Goal: Navigation & Orientation: Find specific page/section

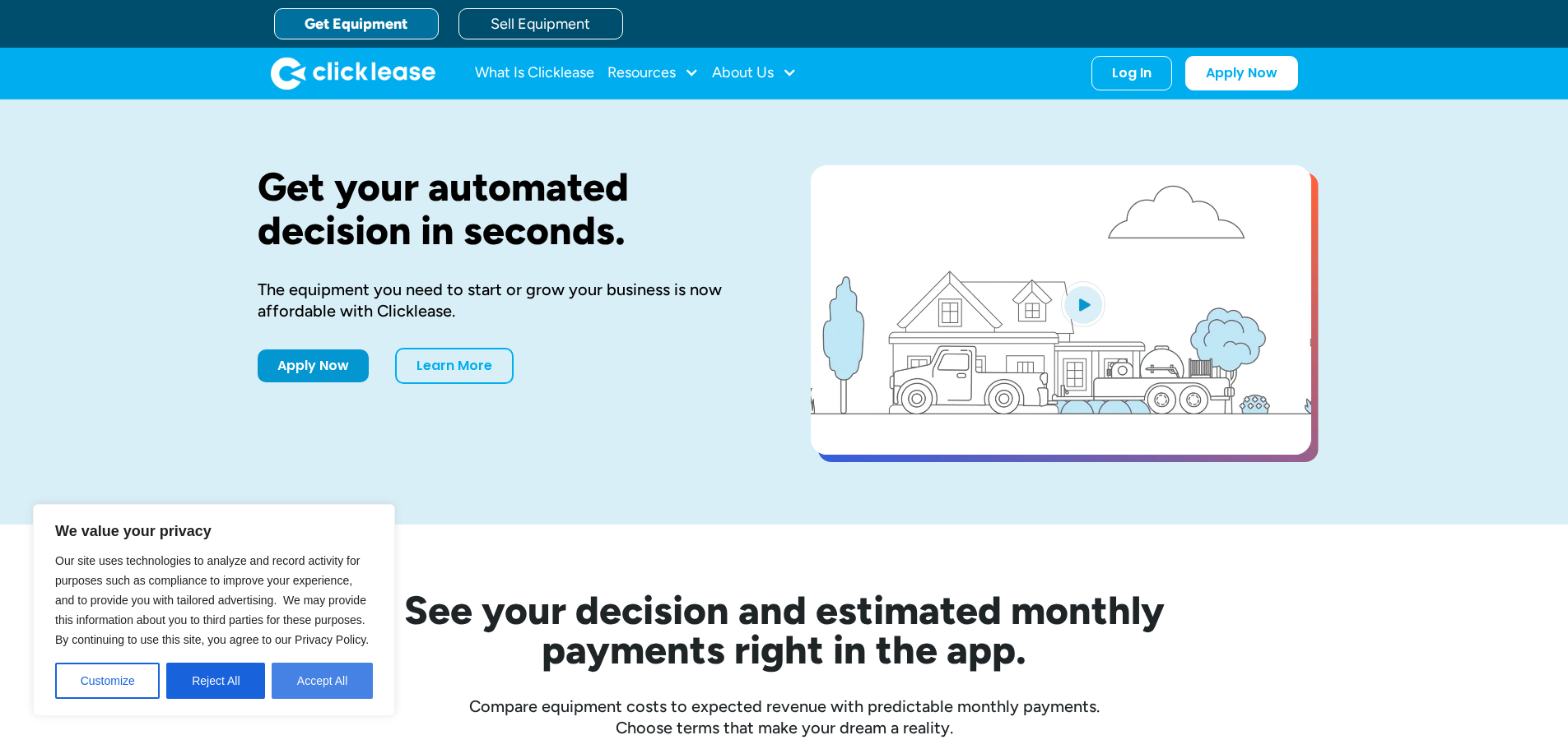
click at [327, 677] on button "Accept All" at bounding box center [323, 681] width 102 height 37
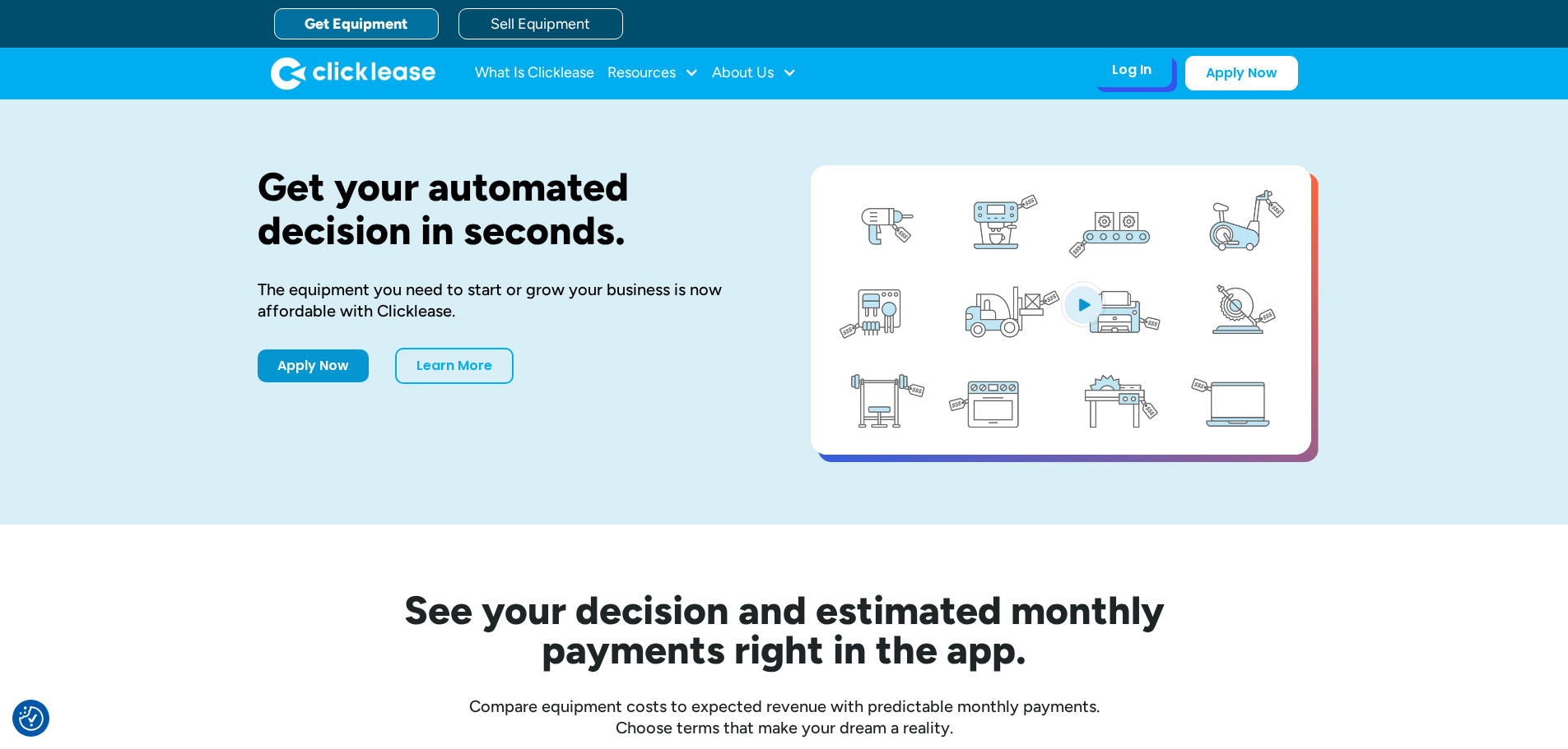
click at [1125, 77] on div "Log In" at bounding box center [1131, 69] width 39 height 16
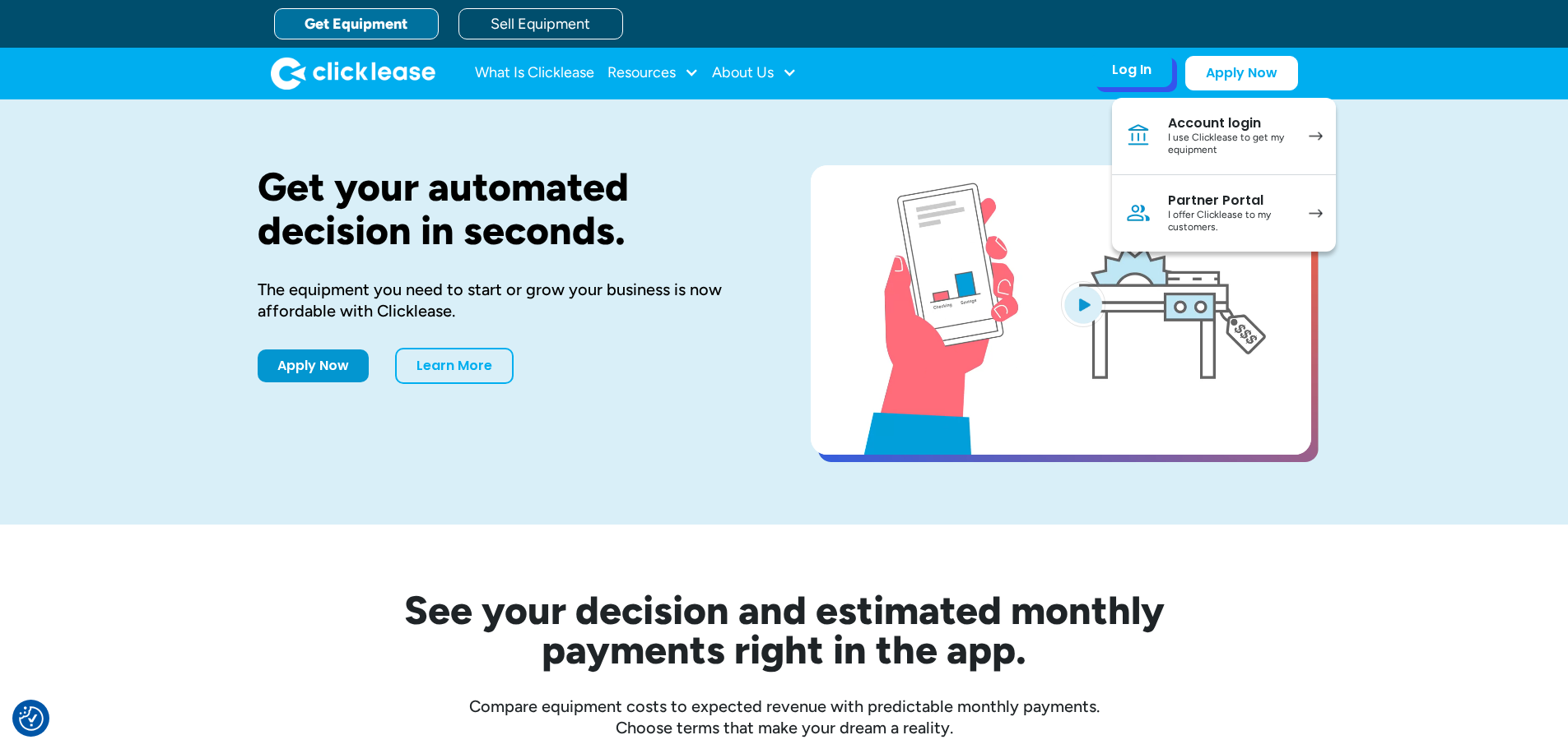
click at [1234, 198] on div "Partner Portal" at bounding box center [1229, 200] width 124 height 16
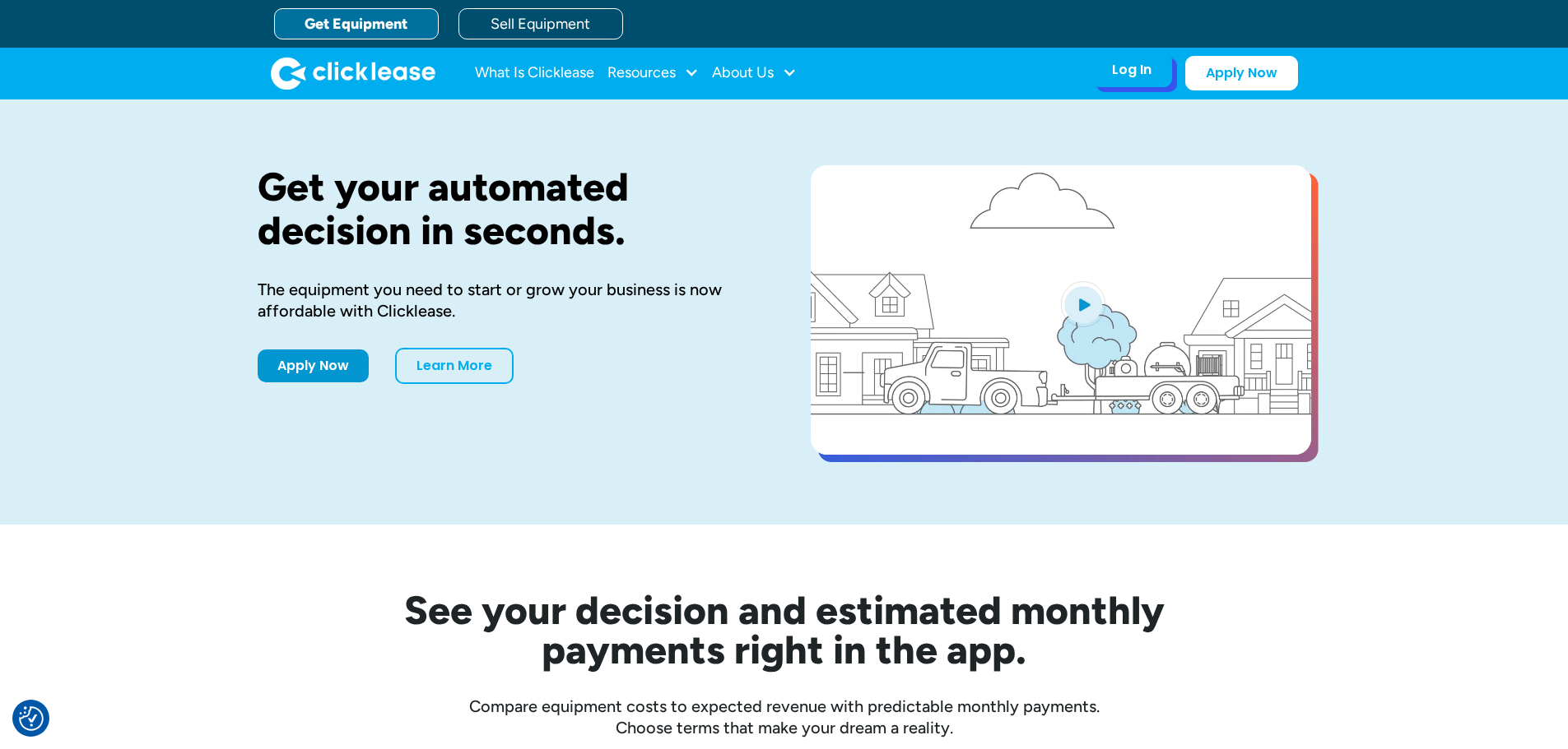
click at [1115, 81] on div "Log In Account login I use Clicklease to get my equipment Partner Portal I offe…" at bounding box center [1131, 69] width 81 height 35
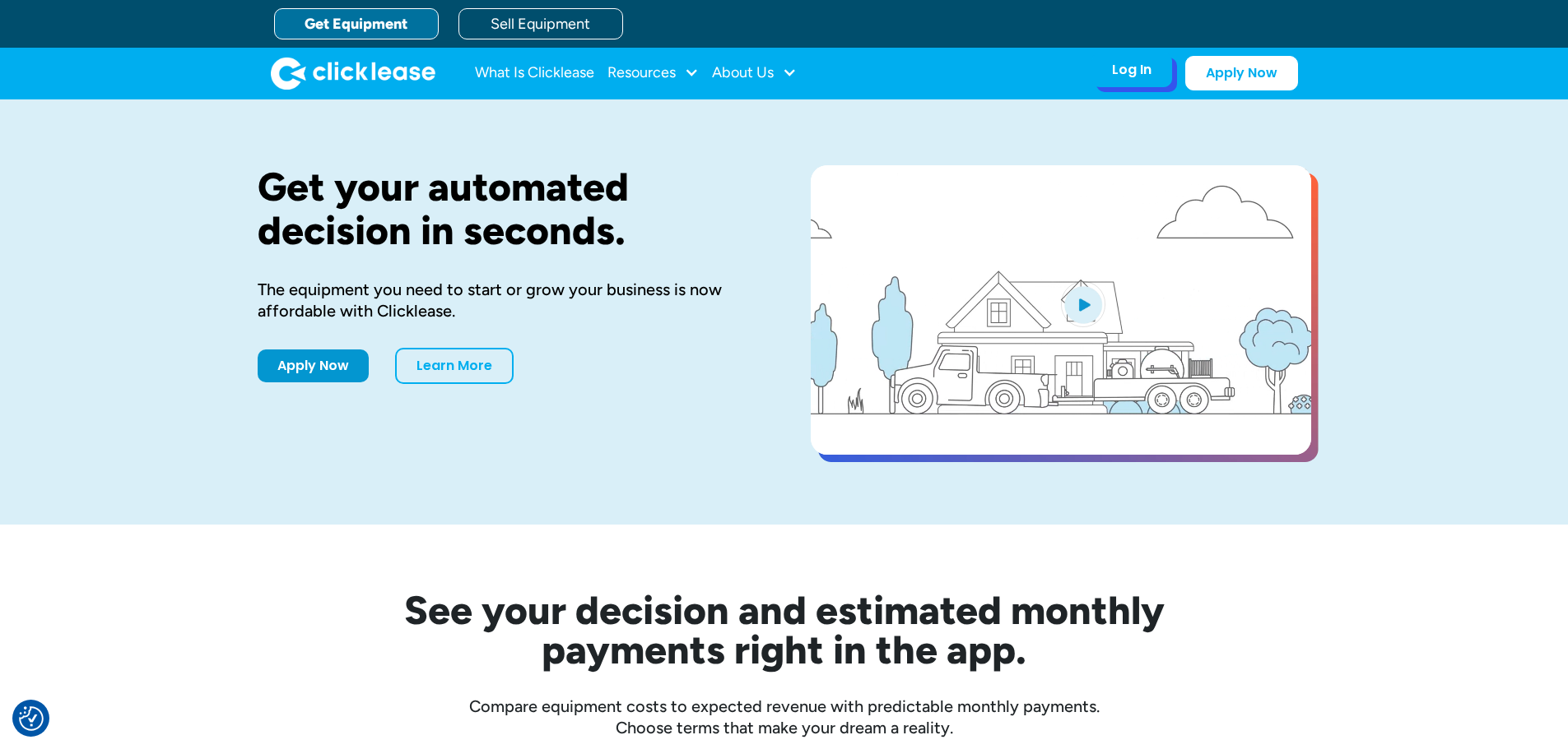
click at [1128, 61] on div "Log In" at bounding box center [1131, 69] width 39 height 16
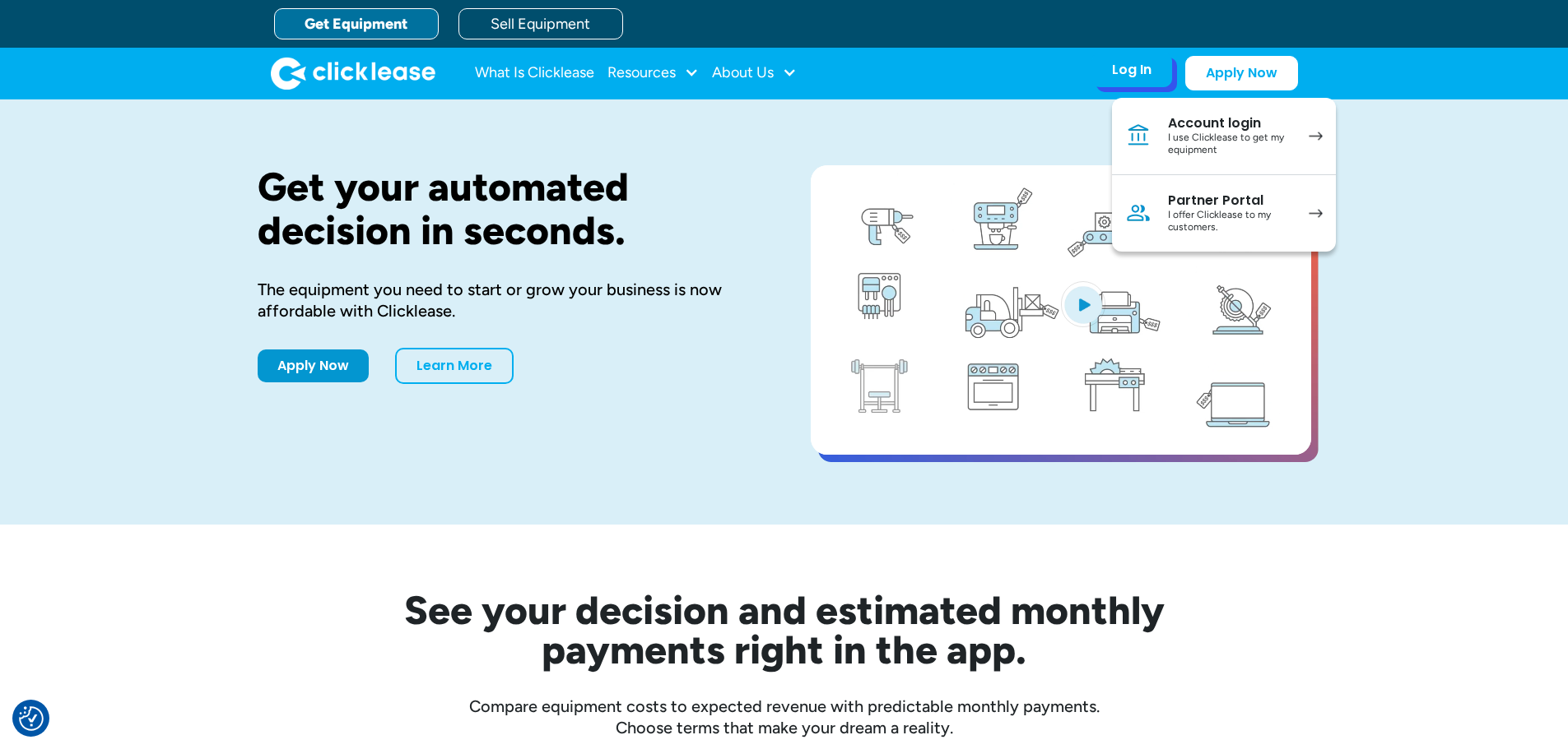
click at [1177, 145] on div "I use Clicklease to get my equipment" at bounding box center [1229, 144] width 124 height 26
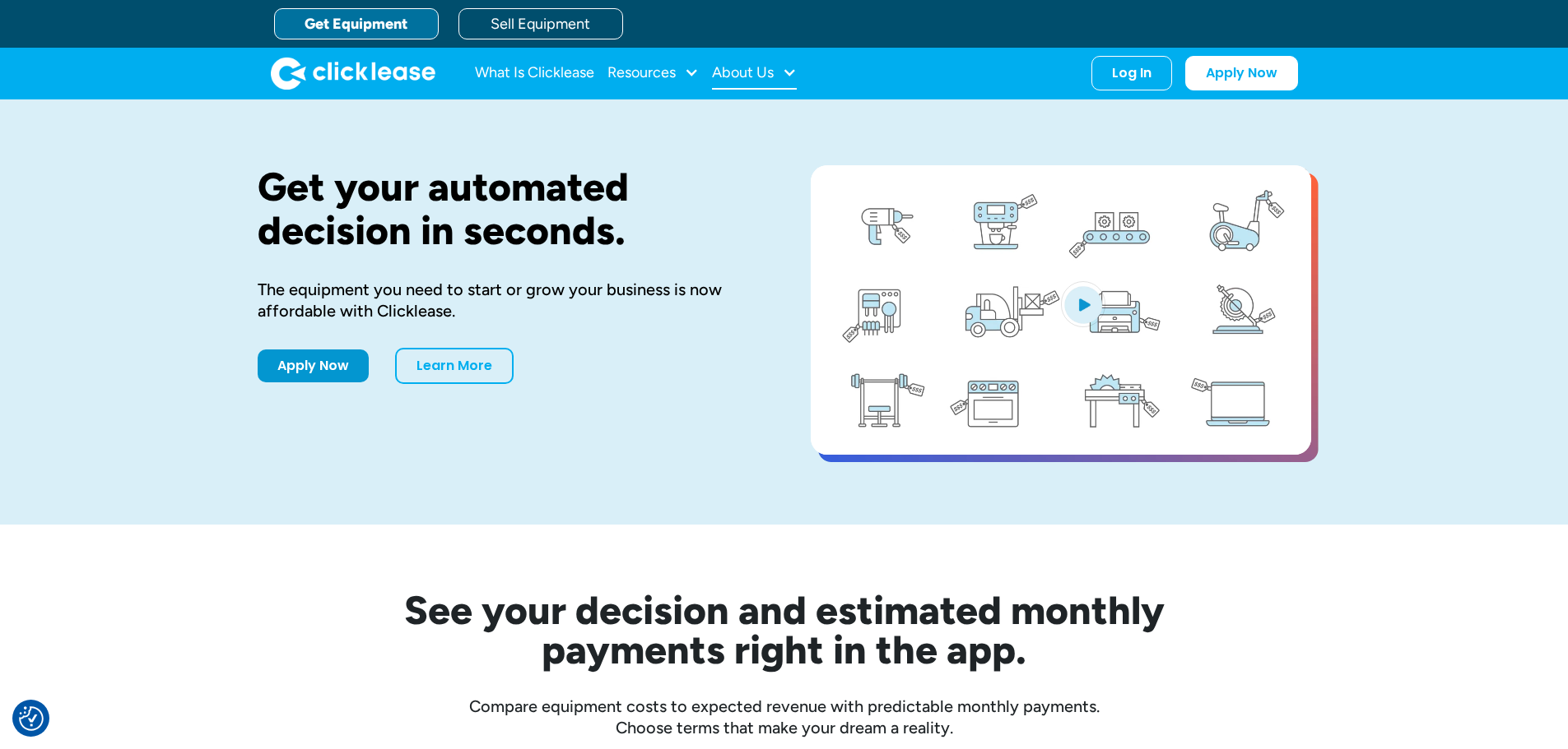
click at [743, 72] on div "About Us" at bounding box center [742, 72] width 61 height 0
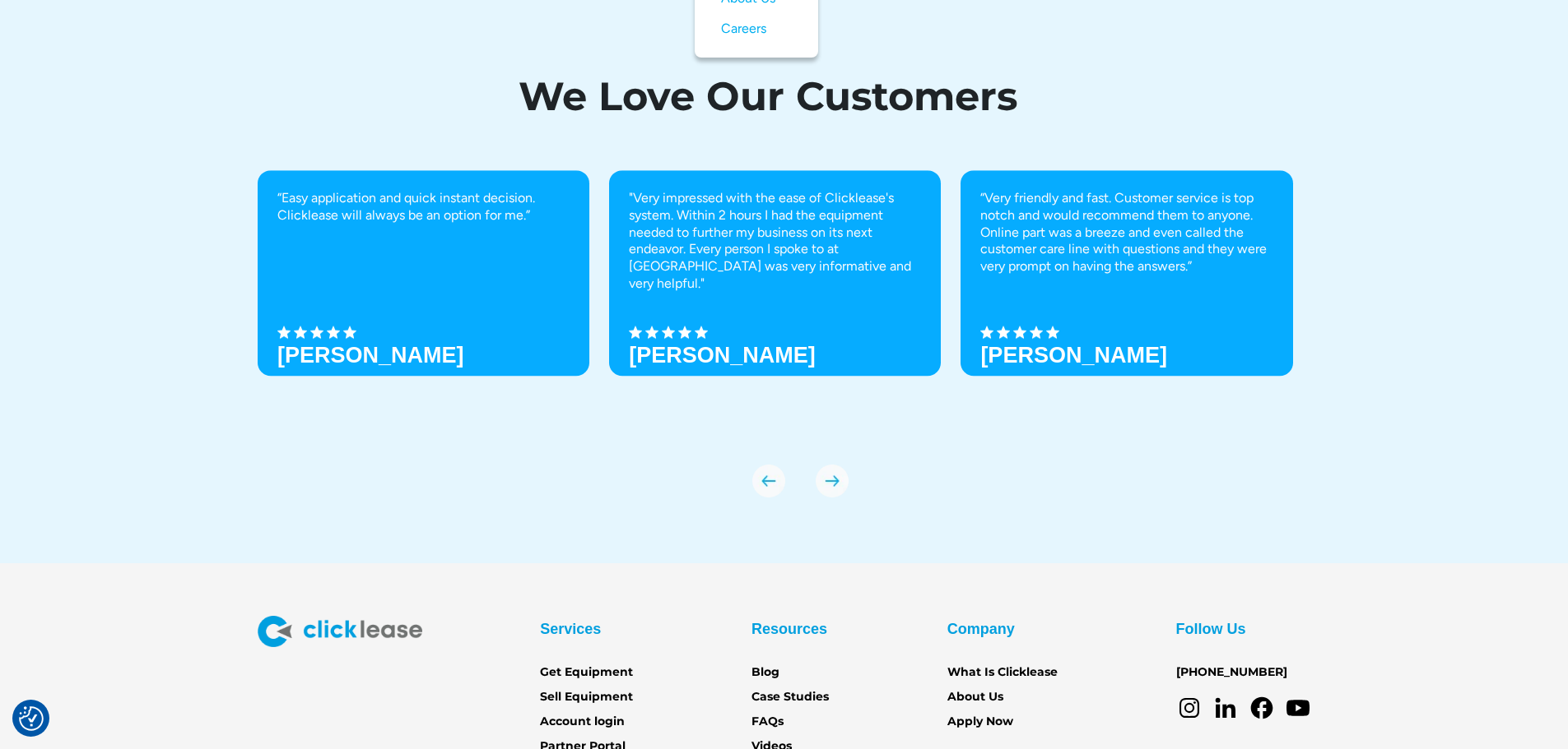
scroll to position [5677, 0]
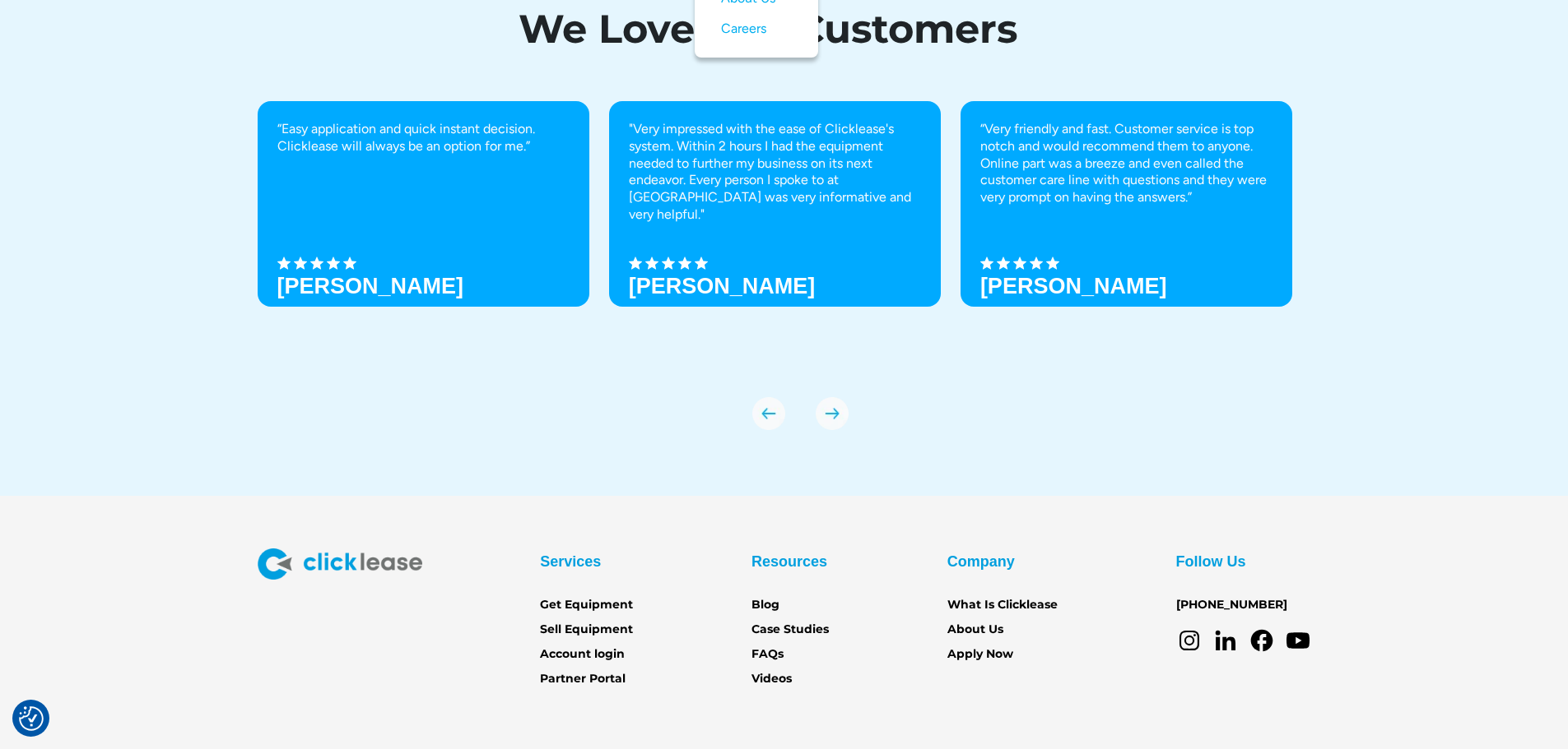
drag, startPoint x: 1396, startPoint y: 240, endPoint x: 1381, endPoint y: 242, distance: 15.1
click at [1397, 240] on div "We Love Our Customers “Easy application and quick instant decision. Clicklease …" at bounding box center [784, 211] width 1568 height 569
